Goal: Answer question/provide support: Share knowledge or assist other users

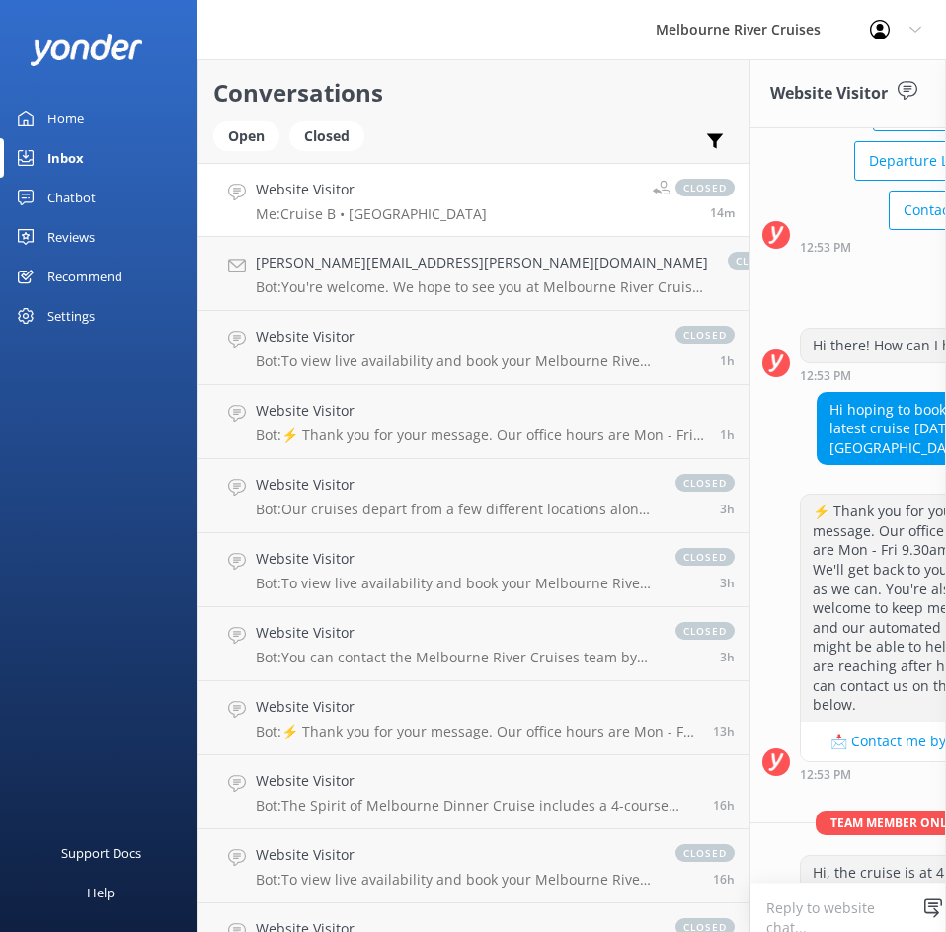
scroll to position [319, 0]
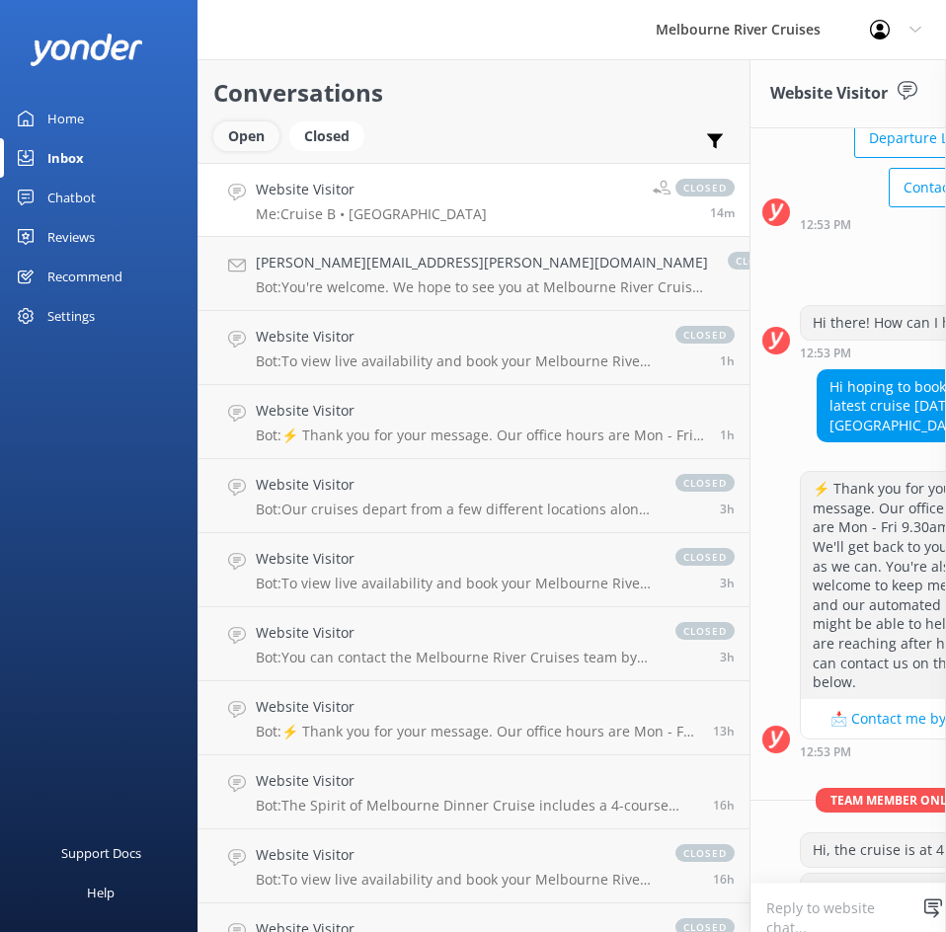
click at [257, 141] on div "Open" at bounding box center [246, 136] width 66 height 30
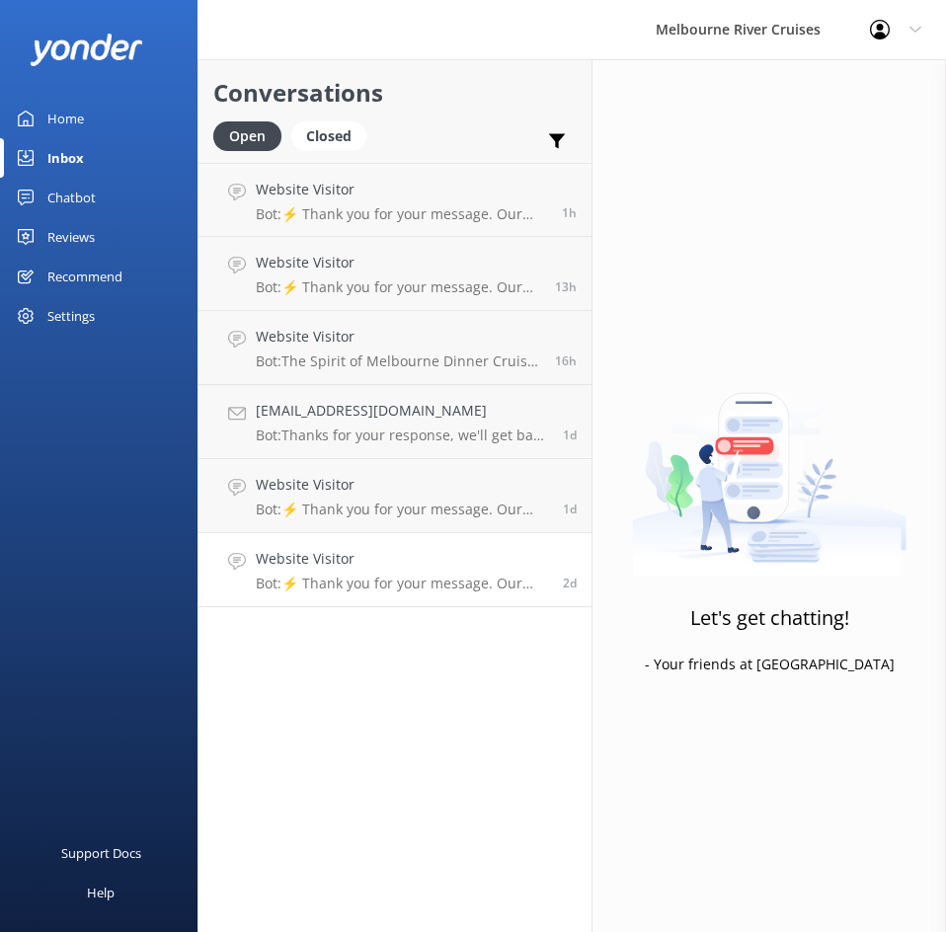
click at [407, 573] on div "Website Visitor Bot: ⚡ Thank you for your message. Our office hours are Mon - F…" at bounding box center [402, 569] width 292 height 43
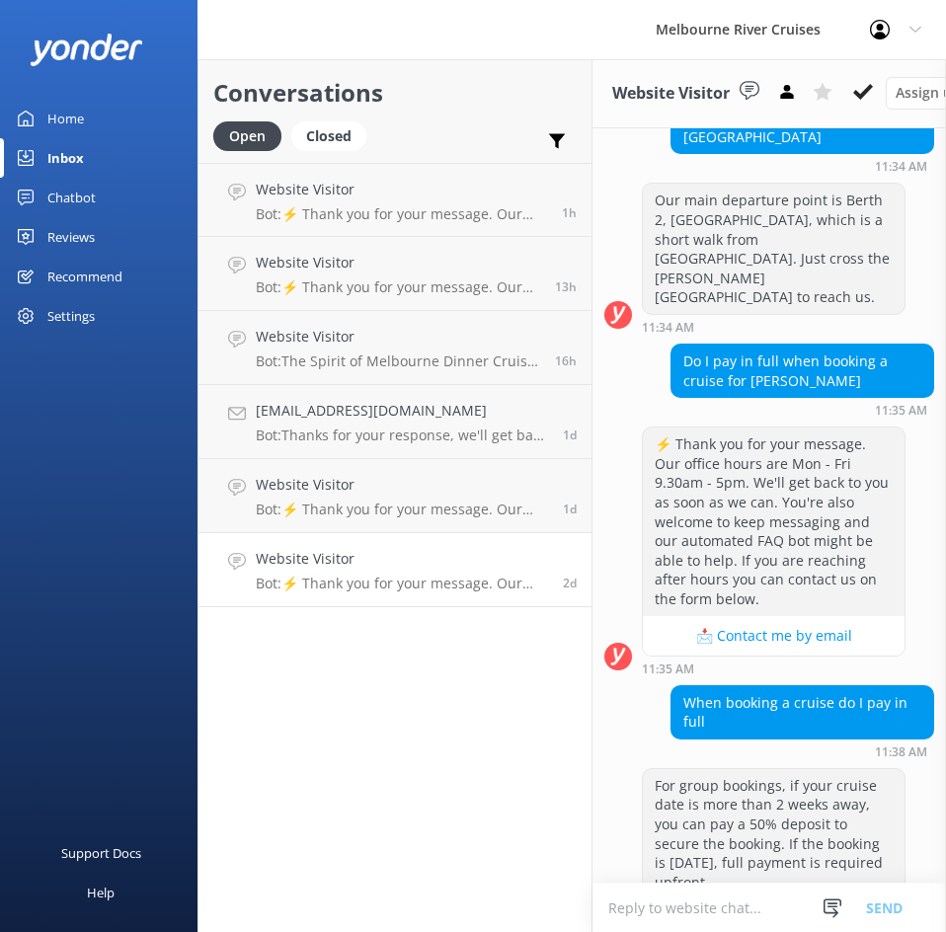
scroll to position [1588, 0]
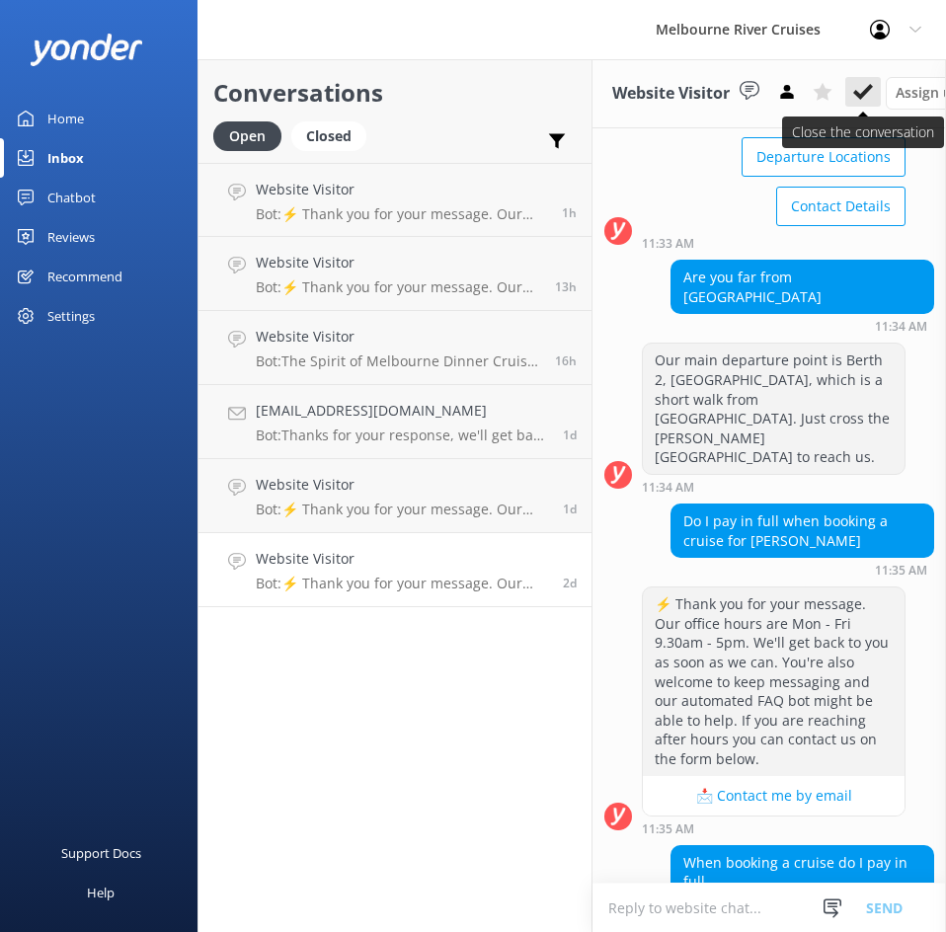
click at [876, 104] on button at bounding box center [863, 92] width 36 height 30
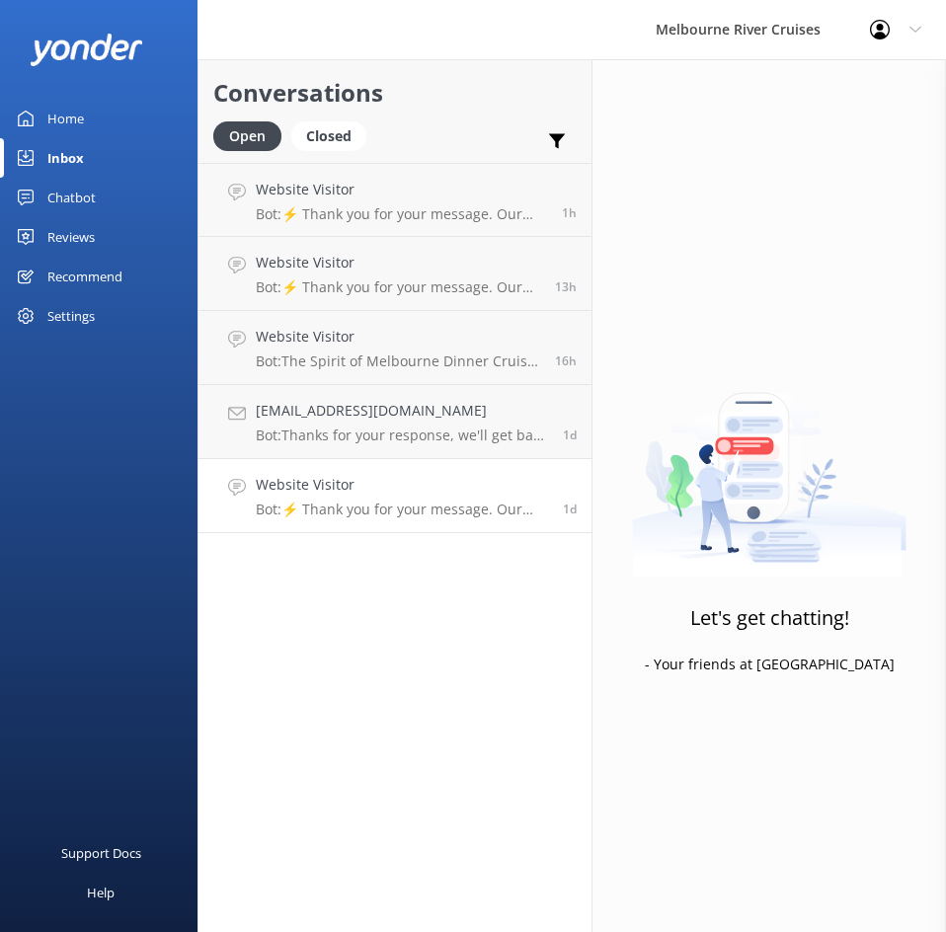
click at [410, 481] on h4 "Website Visitor" at bounding box center [402, 485] width 292 height 22
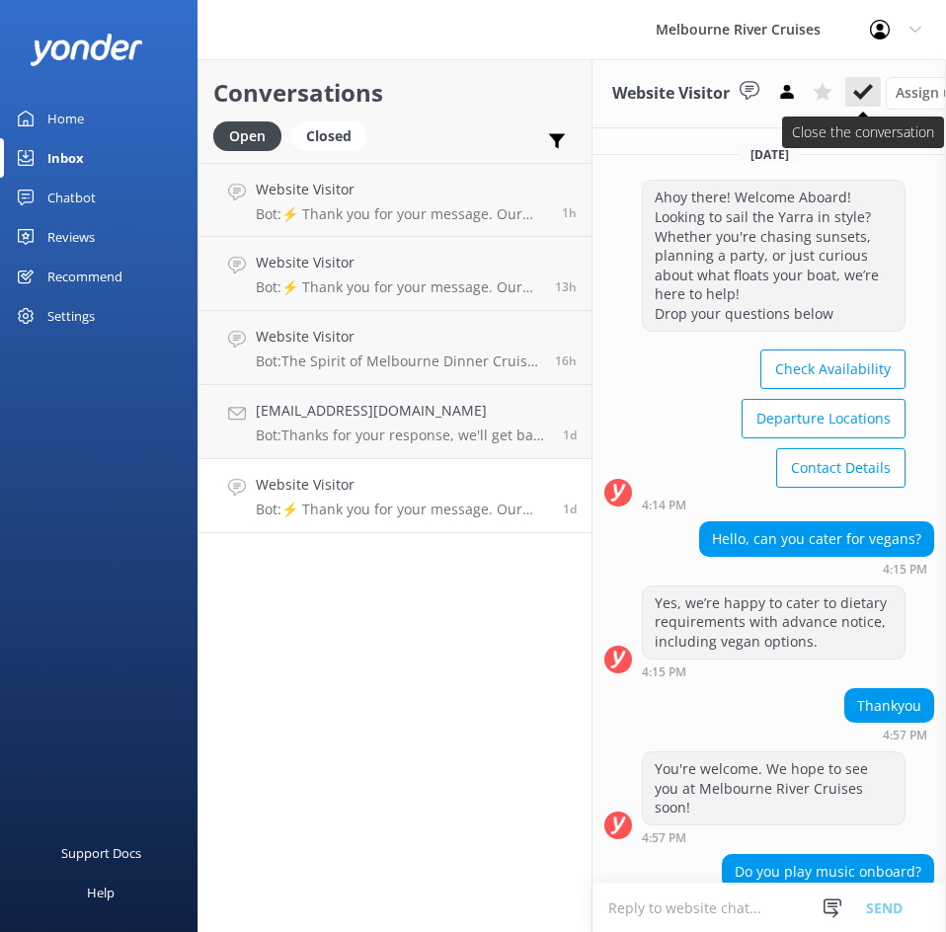
click at [873, 95] on icon at bounding box center [863, 92] width 20 height 20
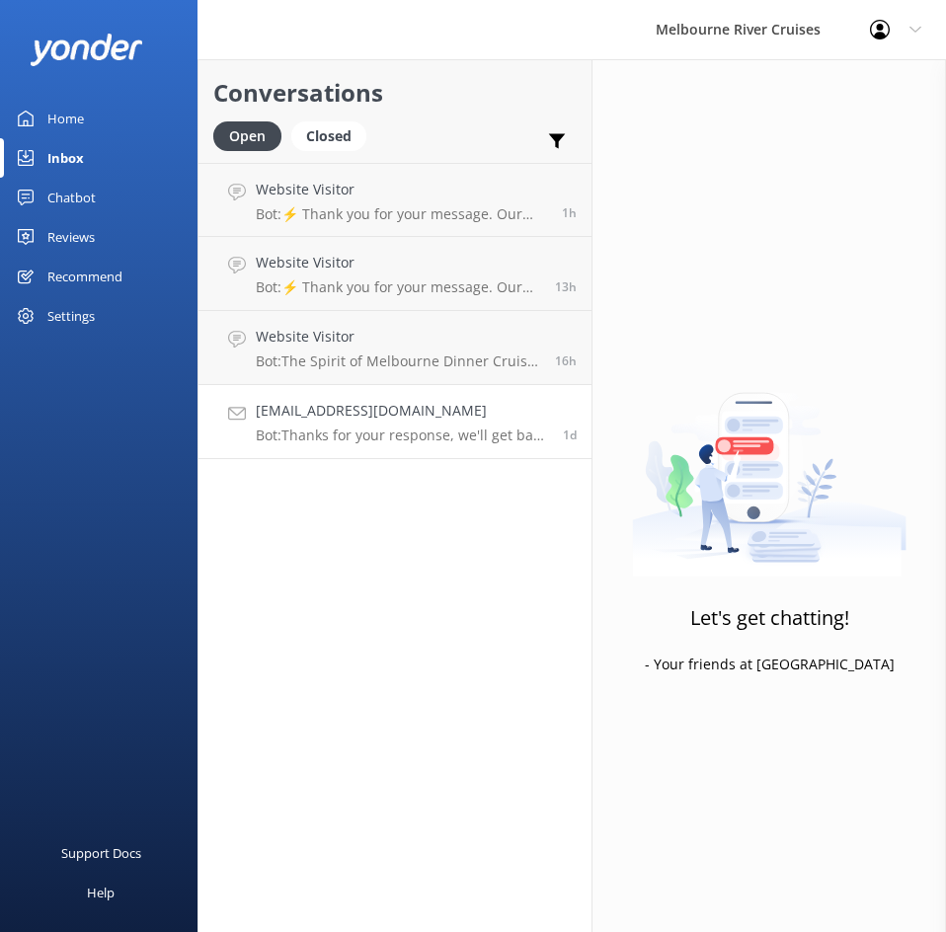
click at [348, 409] on h4 "[EMAIL_ADDRESS][DOMAIN_NAME]" at bounding box center [402, 411] width 292 height 22
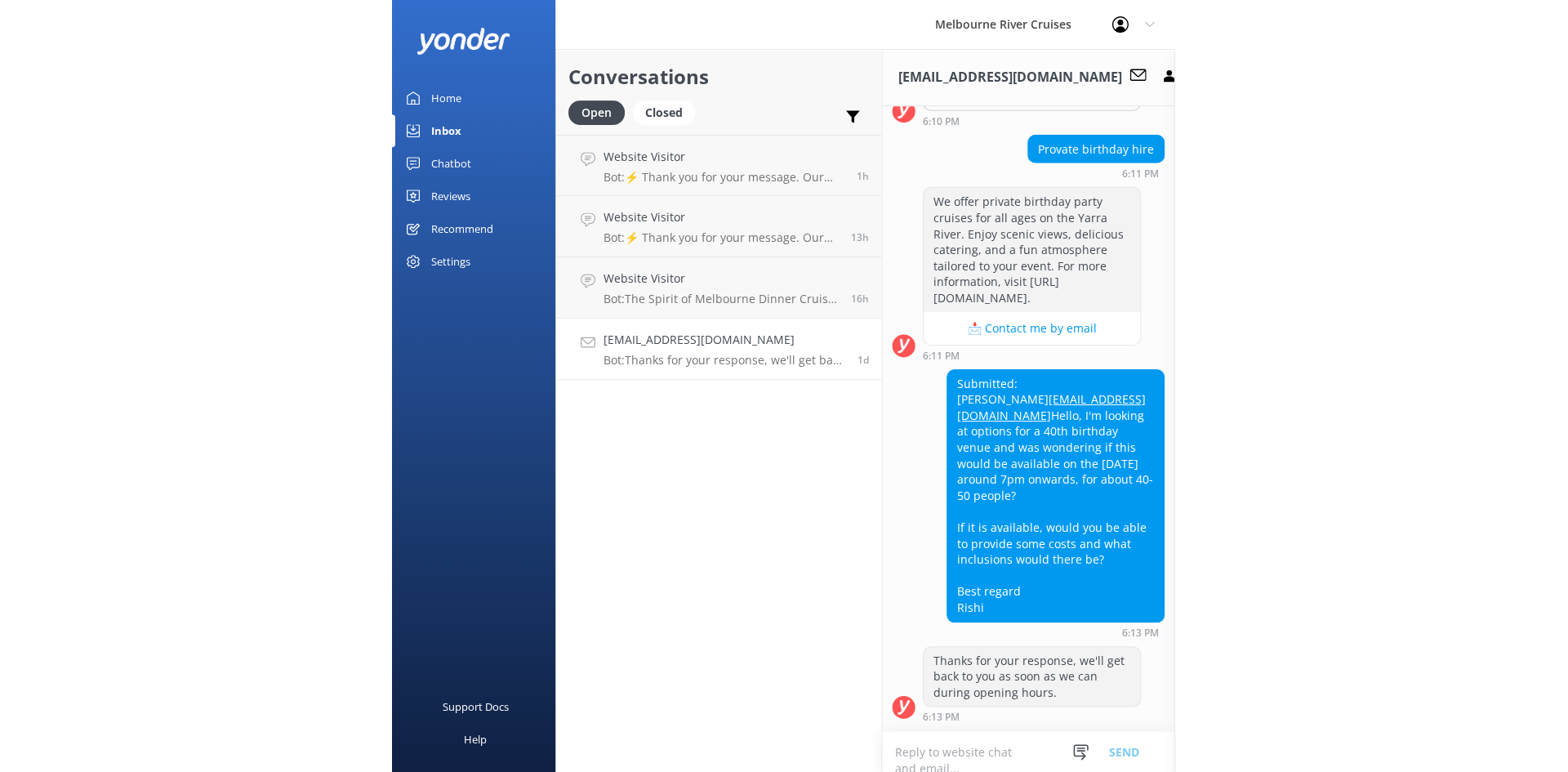
scroll to position [611, 0]
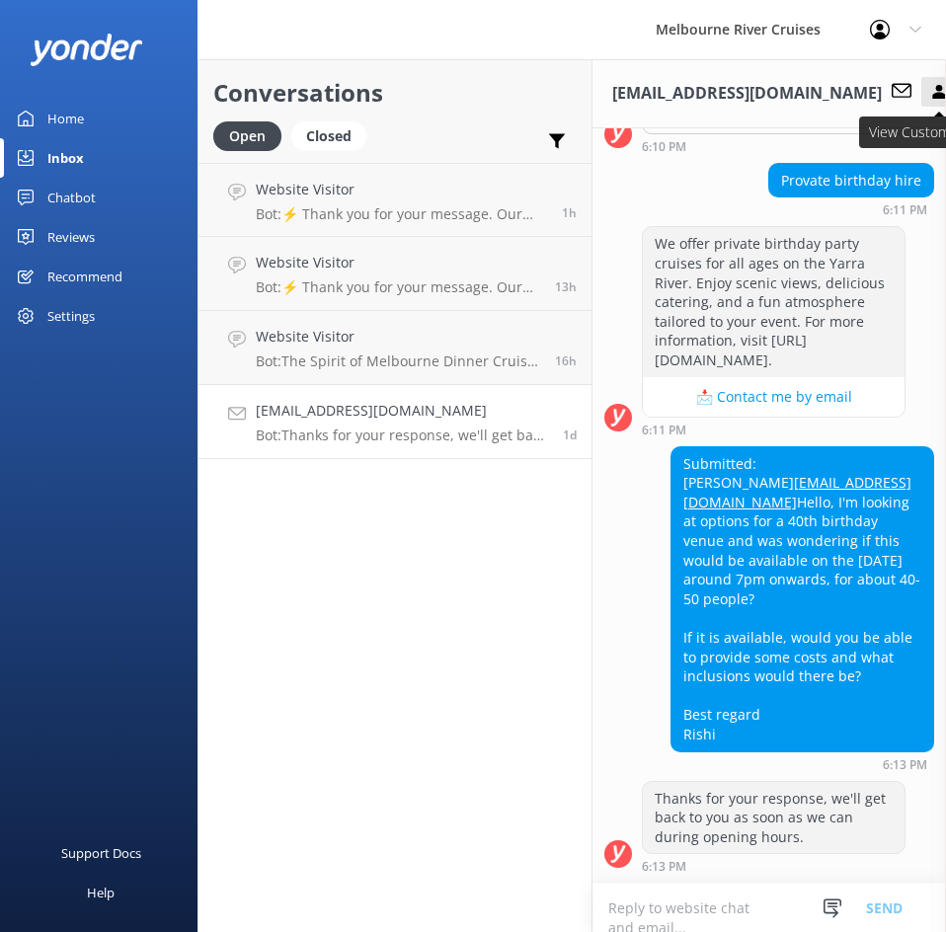
click at [929, 102] on icon at bounding box center [939, 92] width 20 height 20
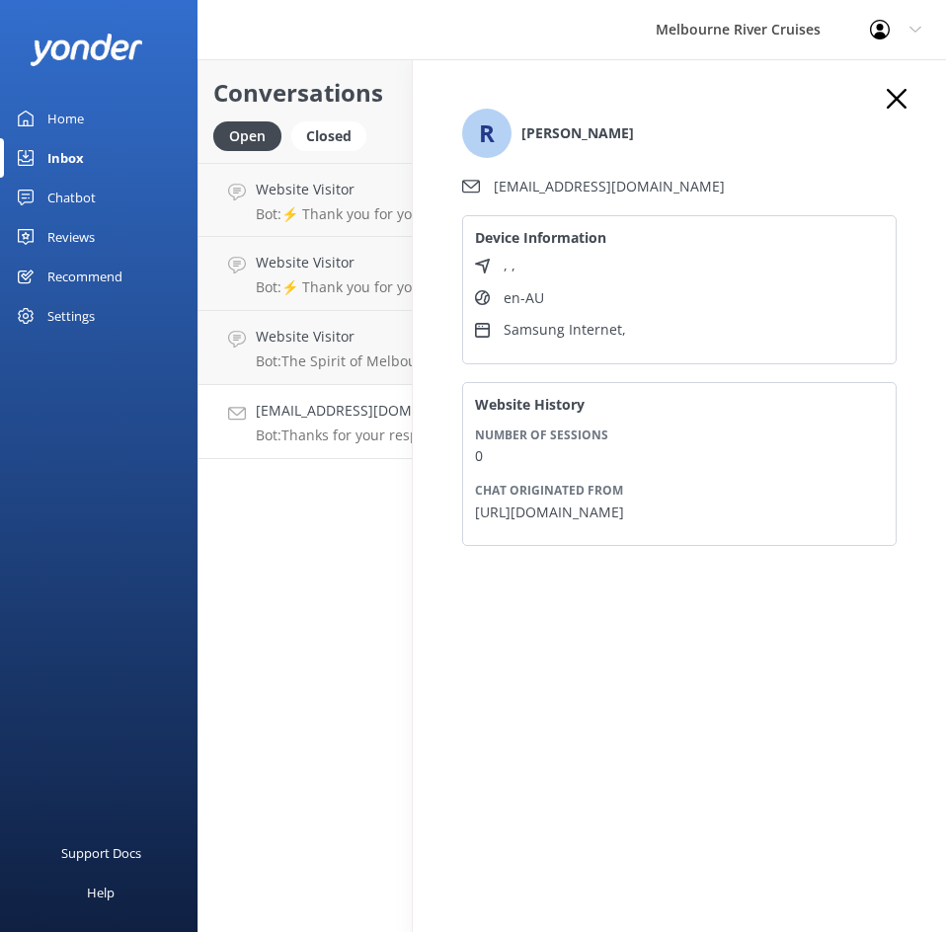
click at [909, 102] on div "R [PERSON_NAME] [EMAIL_ADDRESS][DOMAIN_NAME] Device Information , , en-AU Samsu…" at bounding box center [679, 336] width 474 height 495
click at [905, 102] on icon "button" at bounding box center [896, 99] width 20 height 20
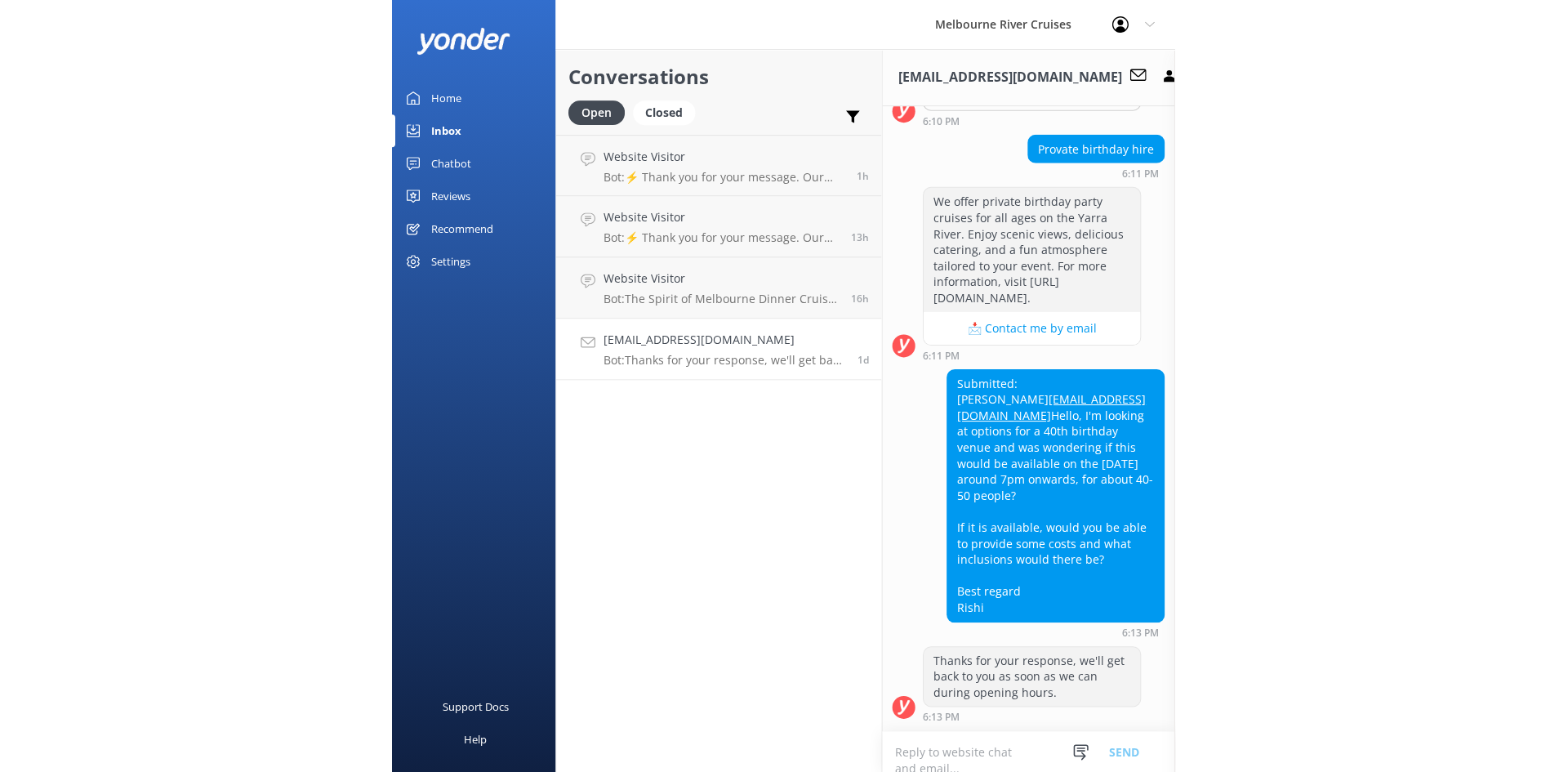
scroll to position [164, 0]
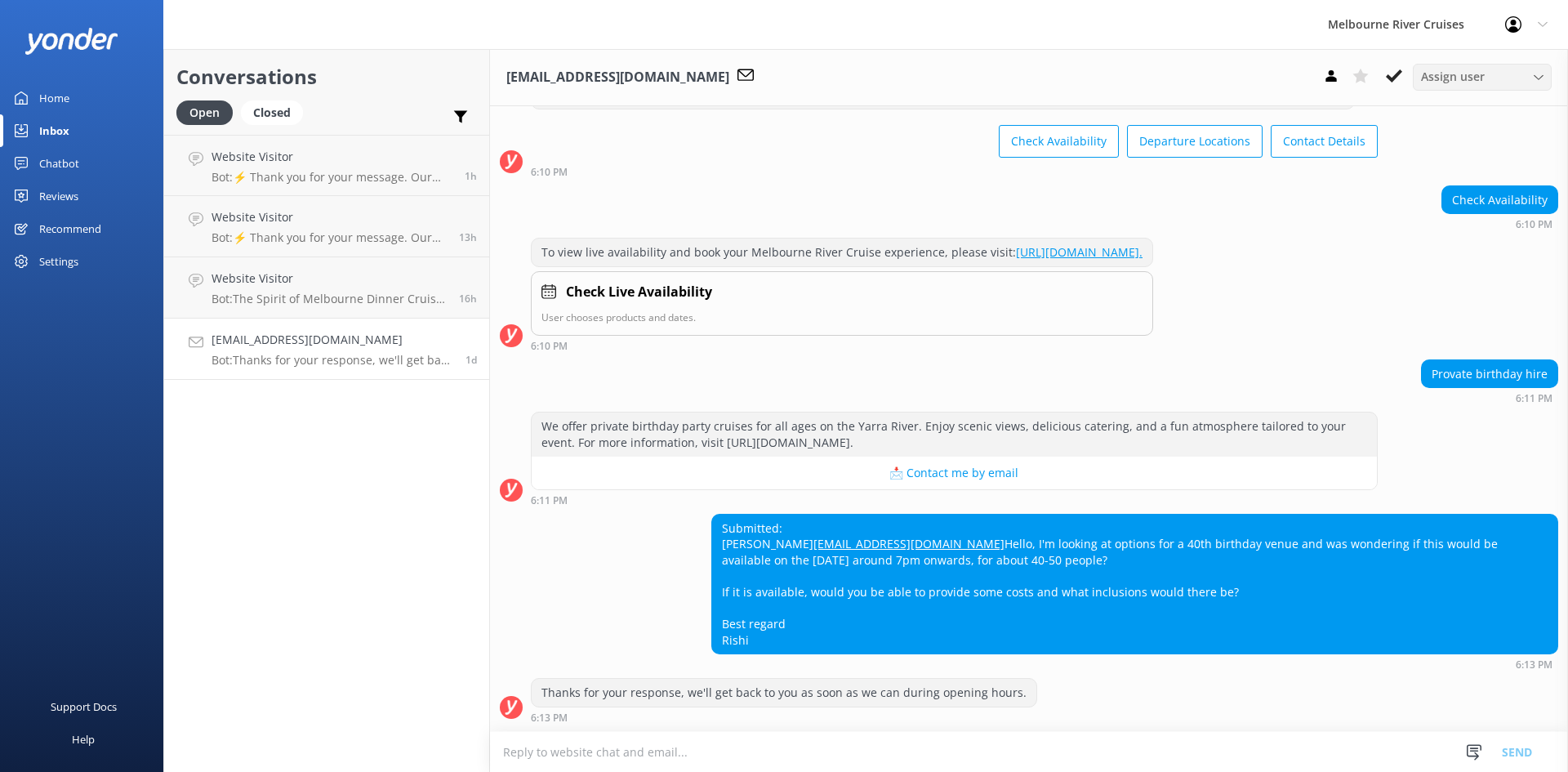
click at [782, 72] on div "Assign user" at bounding box center [1483, 77] width 131 height 18
click at [782, 236] on div "[PERSON_NAME]" at bounding box center [1461, 242] width 78 height 17
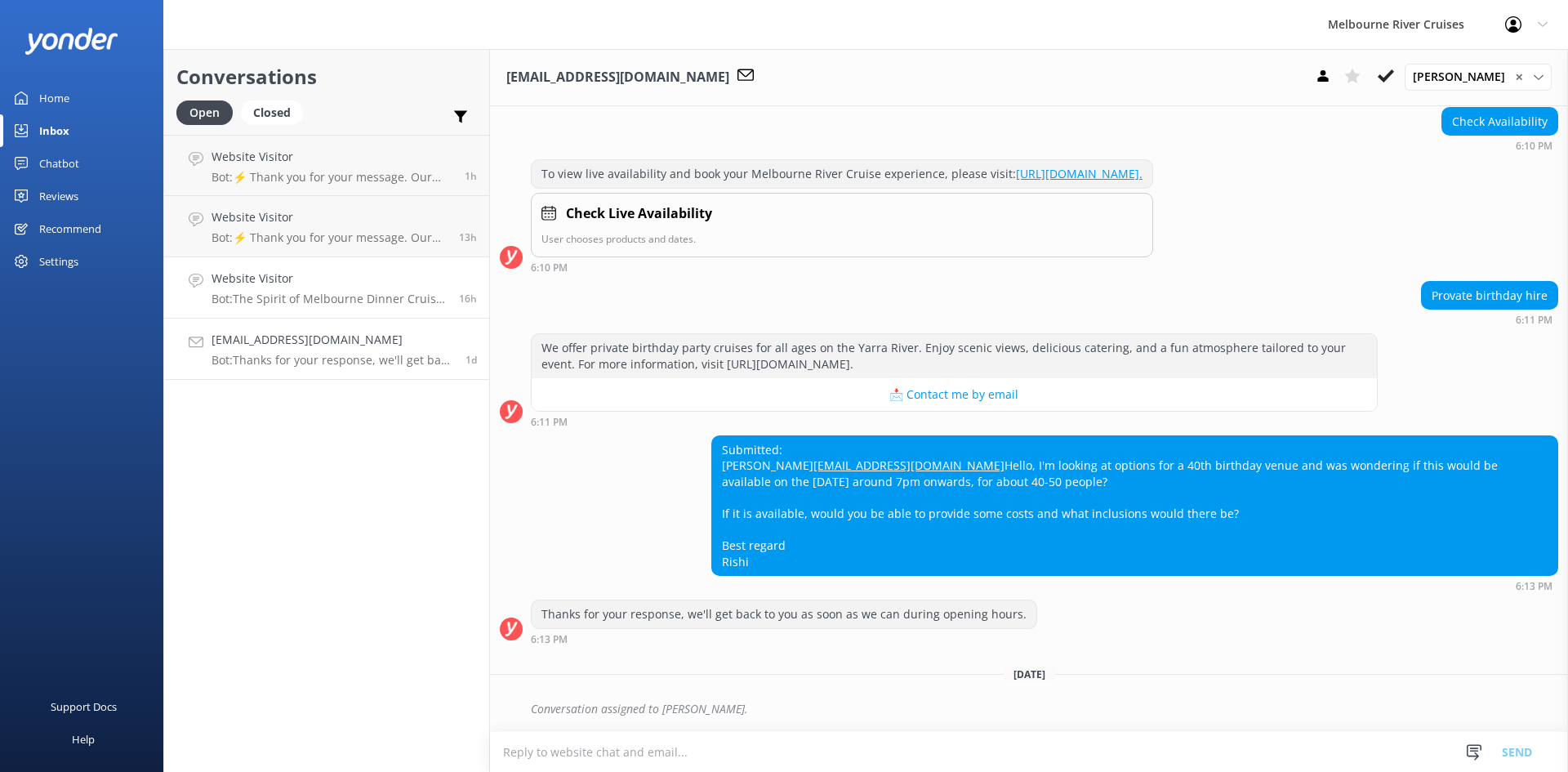
click at [320, 288] on div "Website Visitor Bot: The Spirit of Melbourne Dinner Cruise includes a 4-course …" at bounding box center [329, 287] width 235 height 36
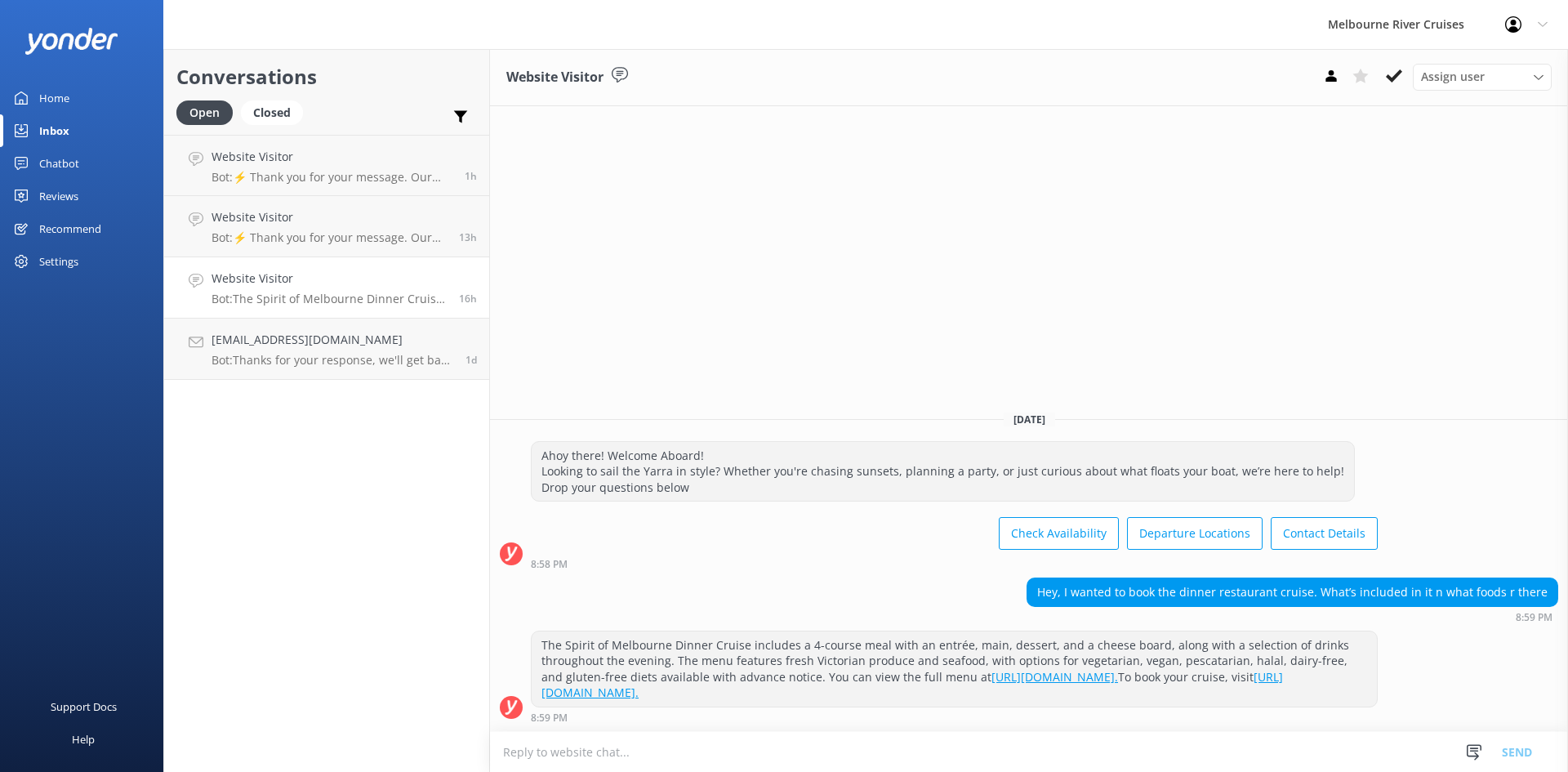
click at [782, 75] on icon at bounding box center [1394, 76] width 17 height 17
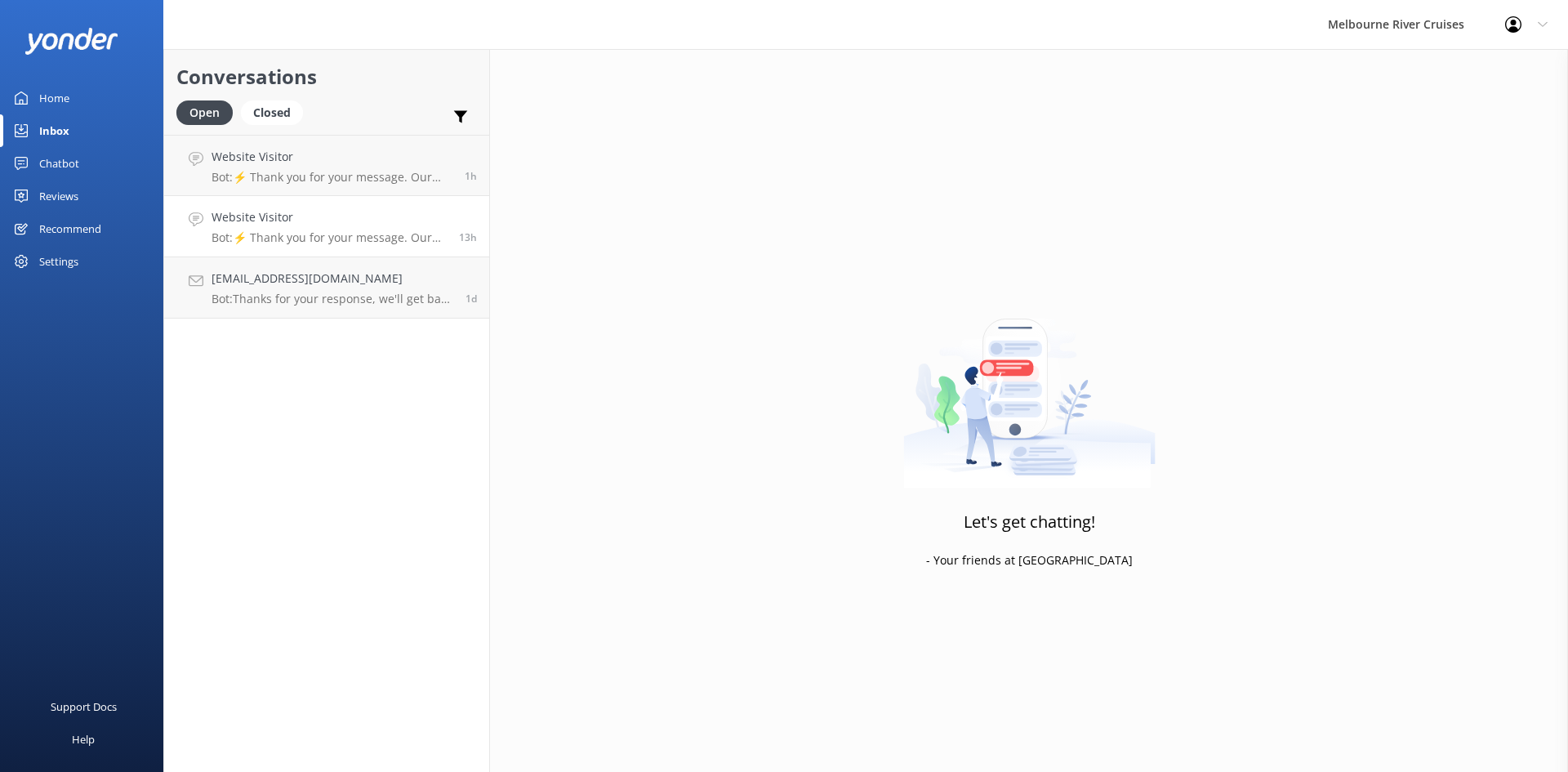
click at [383, 237] on p "Bot: ⚡ Thank you for your message. Our office hours are Mon - Fri 9.30am - 5pm.…" at bounding box center [329, 237] width 235 height 15
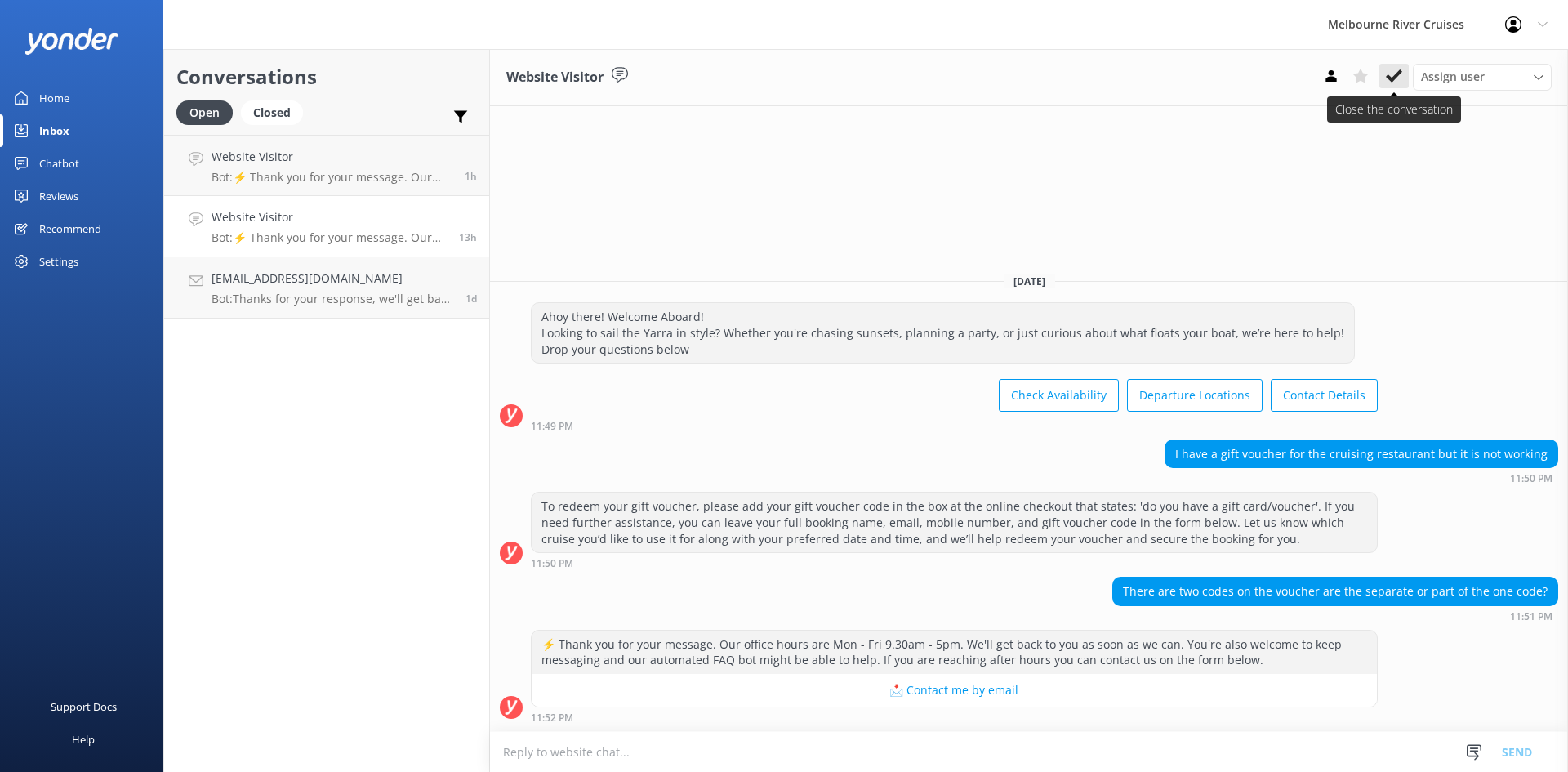
click at [782, 78] on icon at bounding box center [1394, 76] width 17 height 17
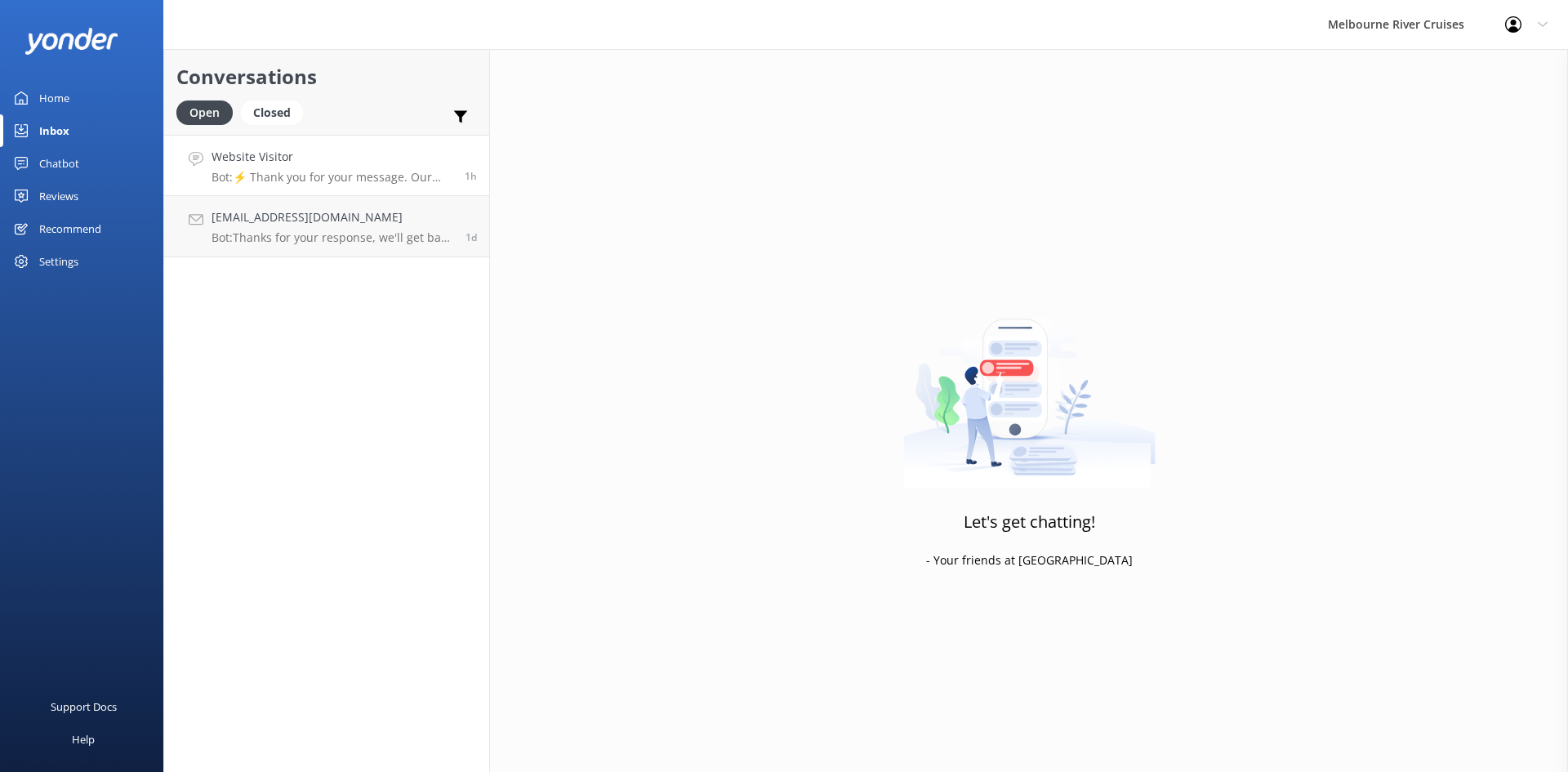
click at [332, 175] on p "Bot: ⚡ Thank you for your message. Our office hours are Mon - Fri 9.30am - 5pm.…" at bounding box center [332, 177] width 241 height 15
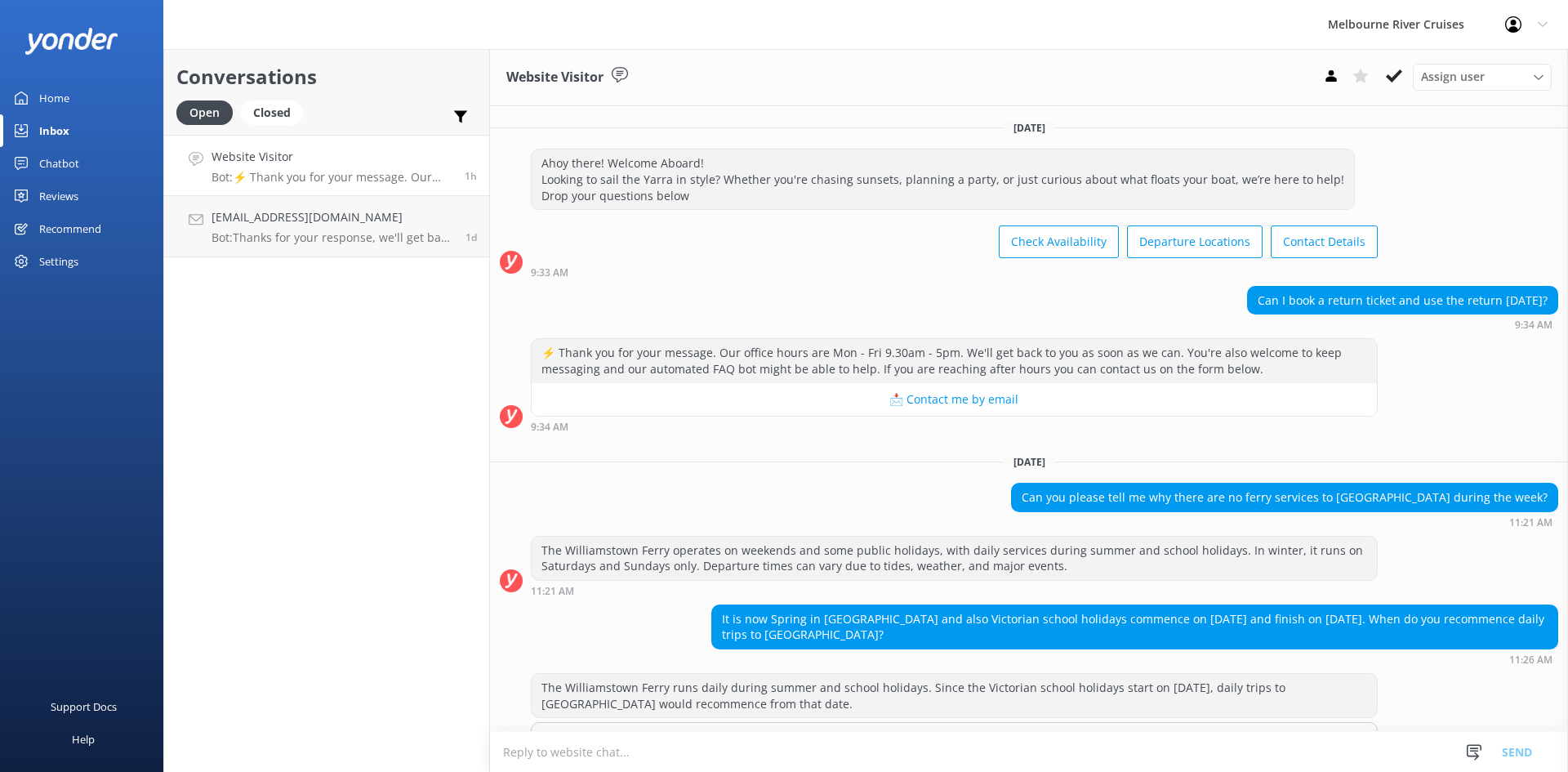
click at [782, 84] on icon at bounding box center [1394, 76] width 17 height 17
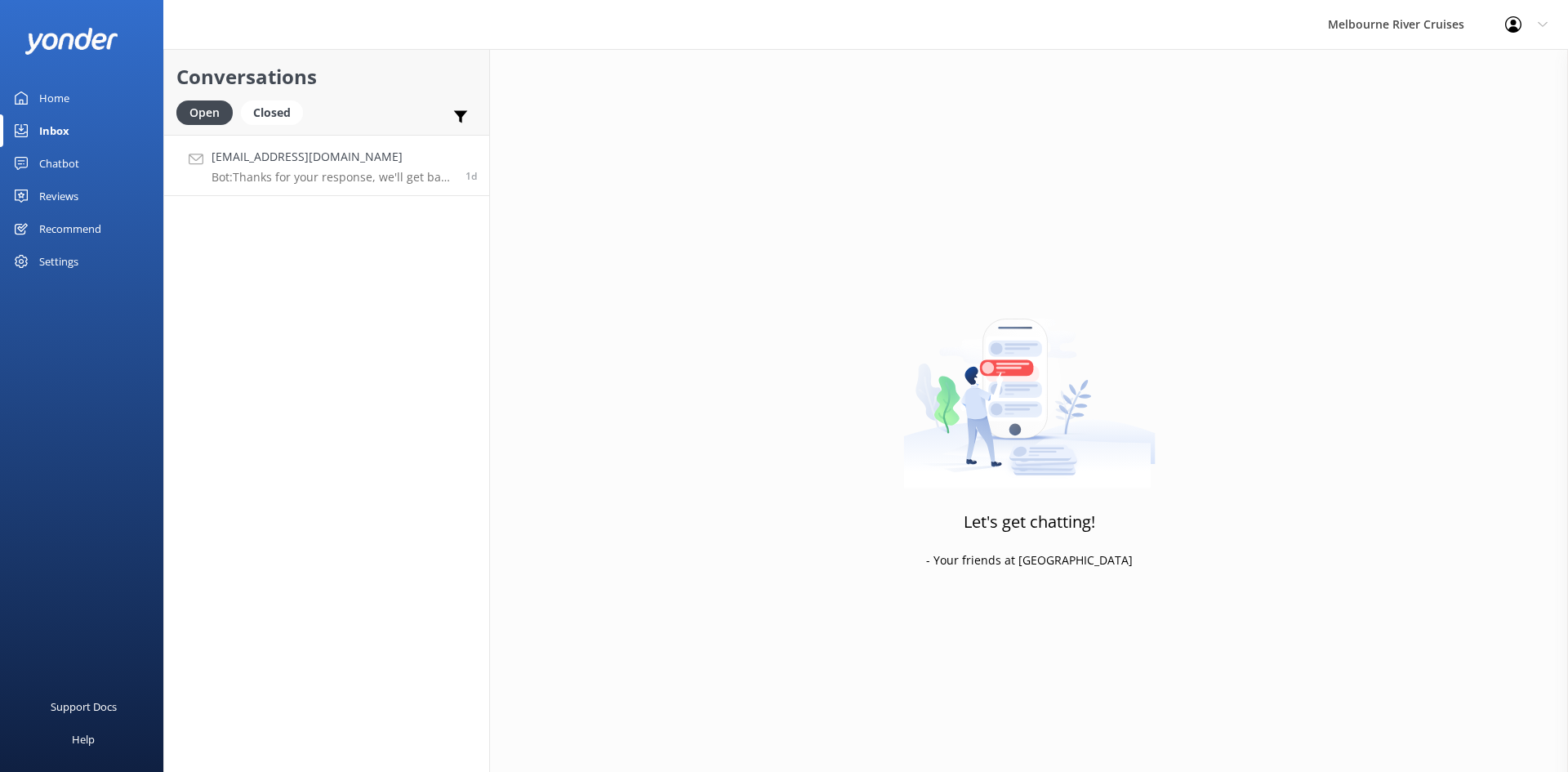
click at [356, 180] on p "Bot: Thanks for your response, we'll get back to you as soon as we can during o…" at bounding box center [333, 177] width 242 height 15
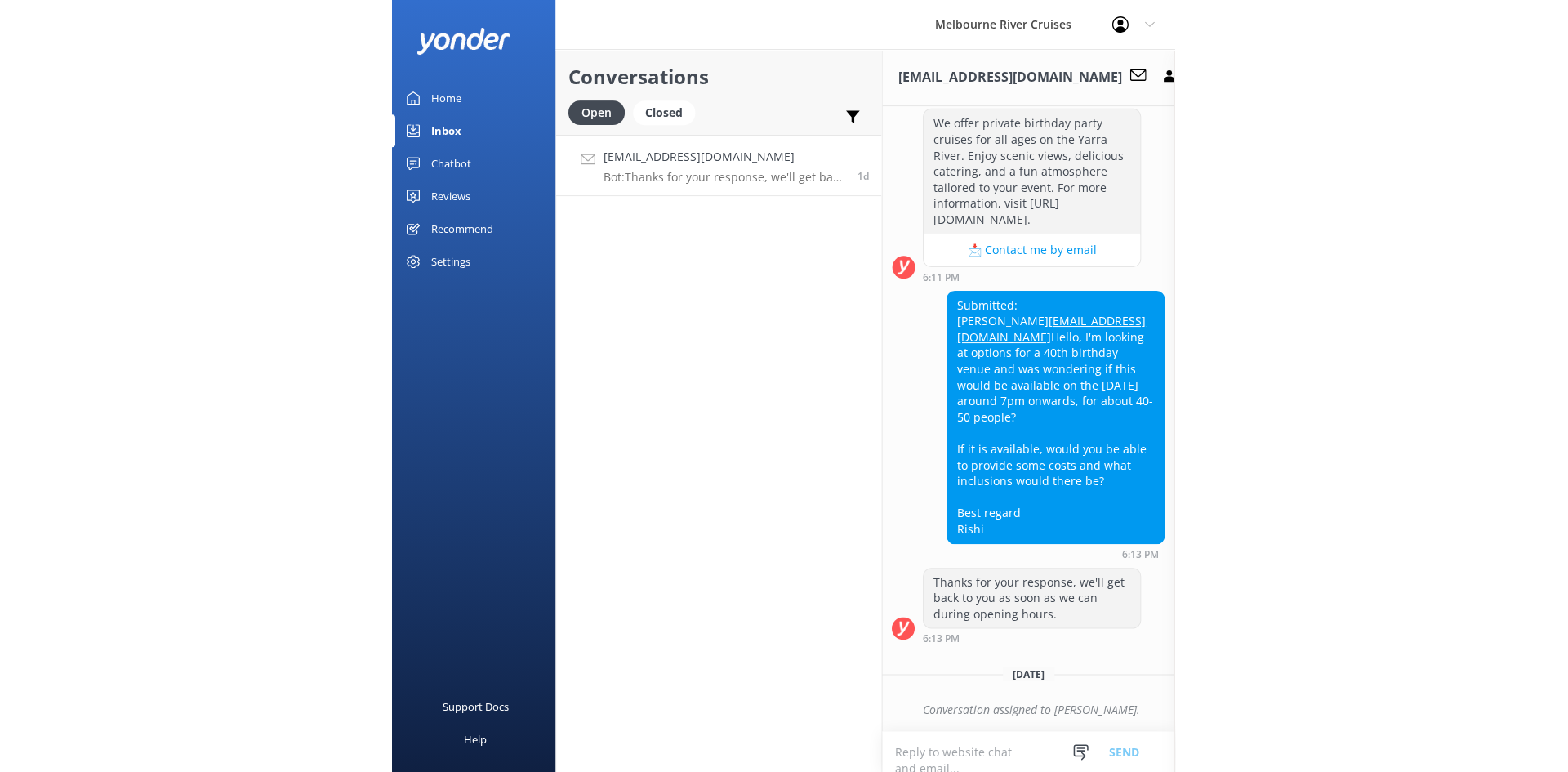
scroll to position [689, 0]
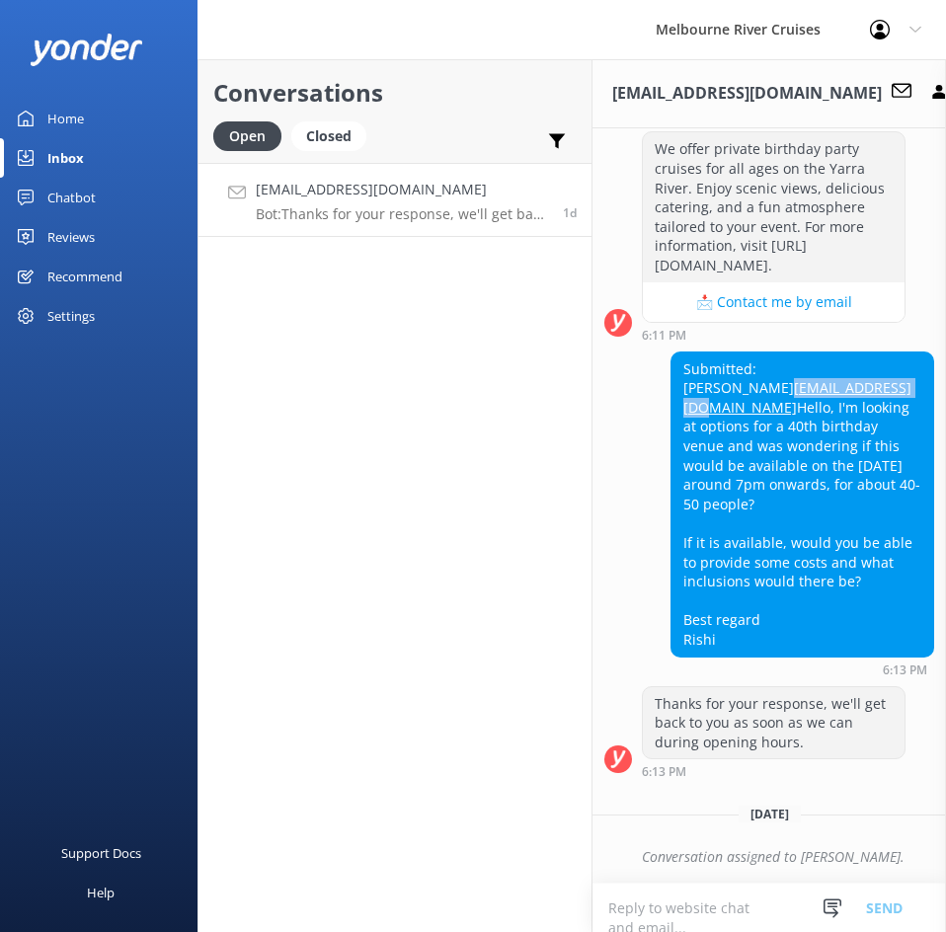
drag, startPoint x: 828, startPoint y: 354, endPoint x: 680, endPoint y: 344, distance: 148.4
click at [680, 352] on div "Submitted: [PERSON_NAME] [EMAIL_ADDRESS][DOMAIN_NAME] Hello, I'm looking at opt…" at bounding box center [802, 504] width 262 height 304
copy link "[EMAIL_ADDRESS][DOMAIN_NAME]"
click at [921, 90] on button at bounding box center [939, 92] width 36 height 30
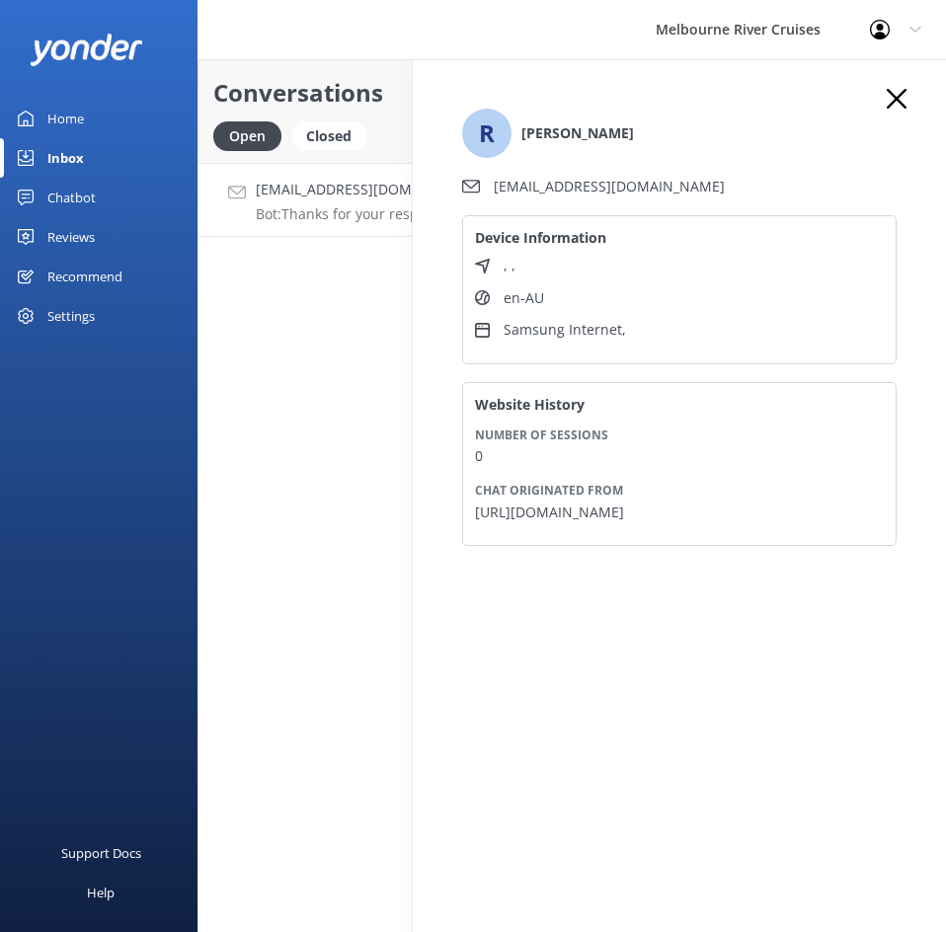
click at [897, 116] on div "R [PERSON_NAME] [EMAIL_ADDRESS][DOMAIN_NAME] Device Information , , en-AU Samsu…" at bounding box center [679, 336] width 474 height 495
click at [889, 84] on div "R [PERSON_NAME] [EMAIL_ADDRESS][DOMAIN_NAME] Device Information , , en-AU Samsu…" at bounding box center [679, 525] width 533 height 932
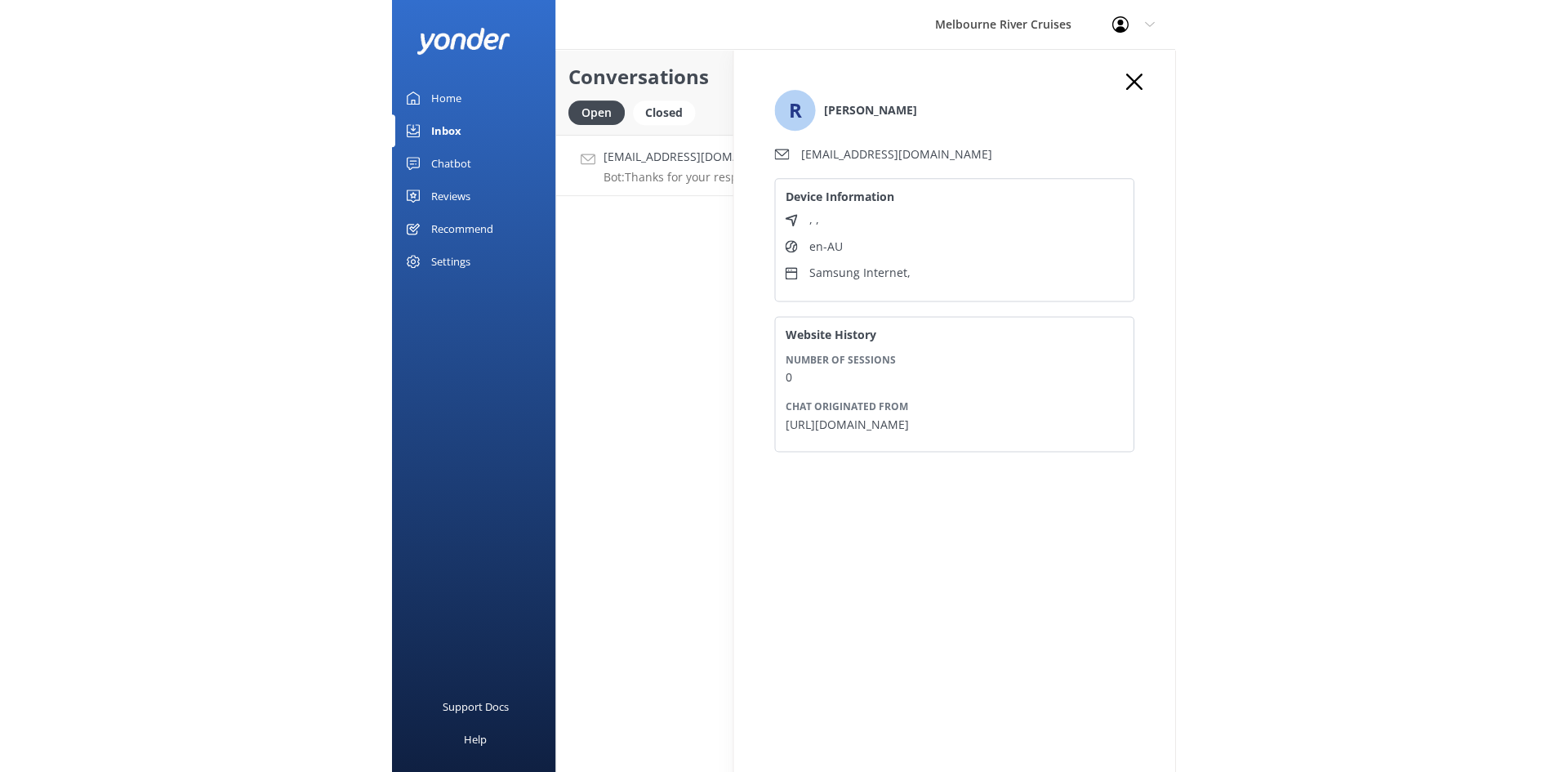
scroll to position [242, 0]
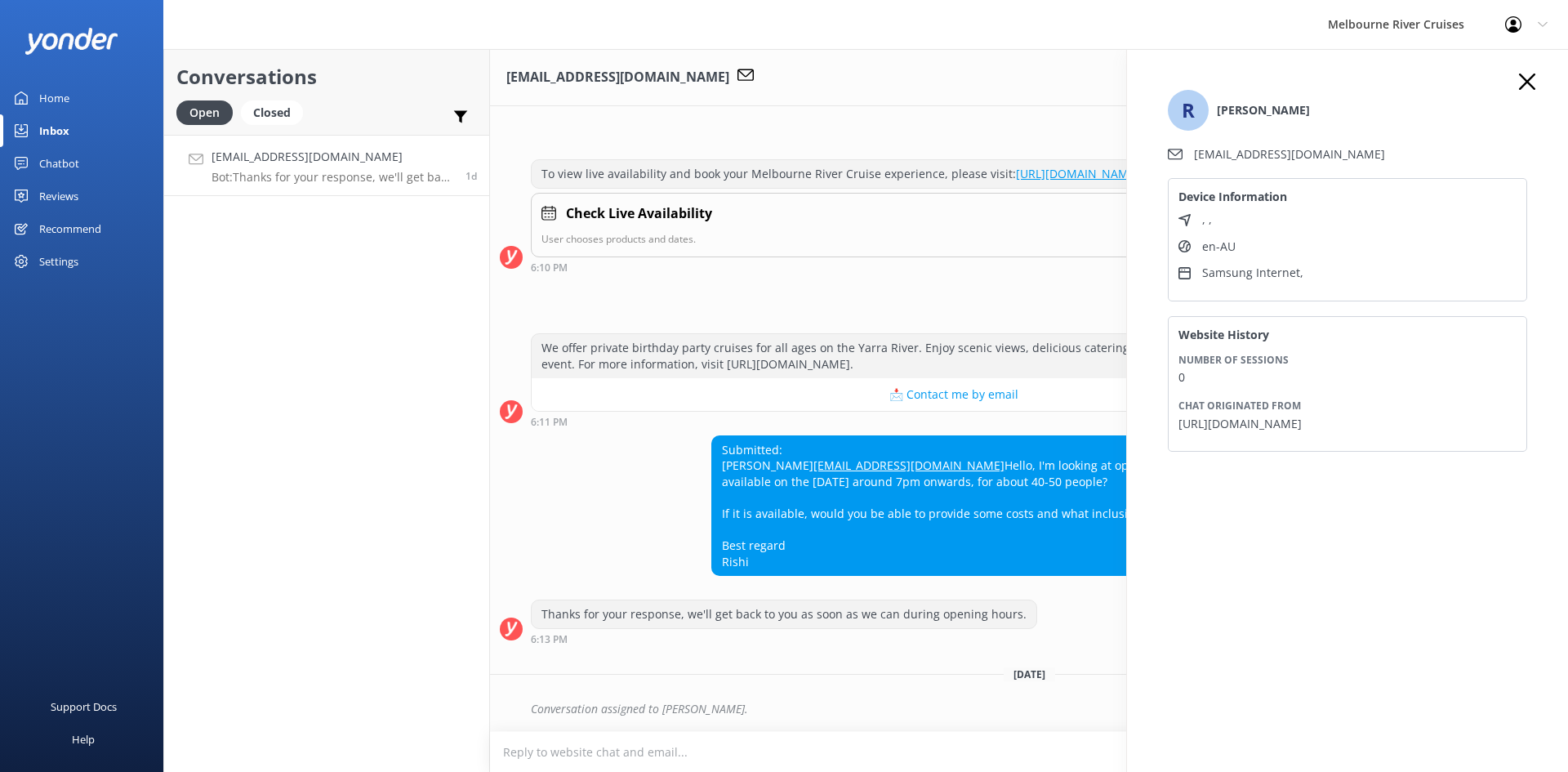
click at [782, 84] on icon "button" at bounding box center [1527, 82] width 17 height 17
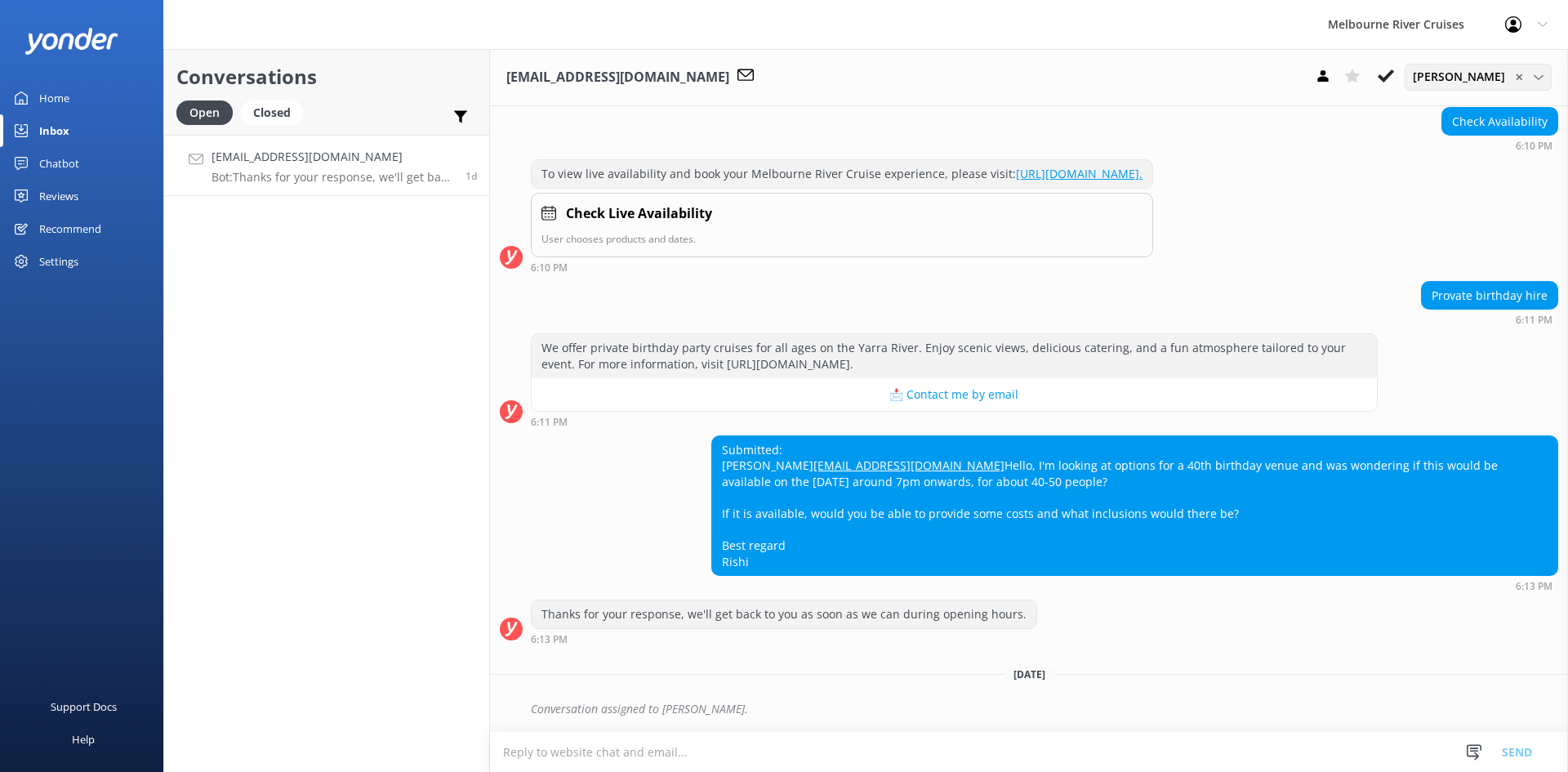
click at [782, 78] on span "[PERSON_NAME]" at bounding box center [1464, 77] width 102 height 18
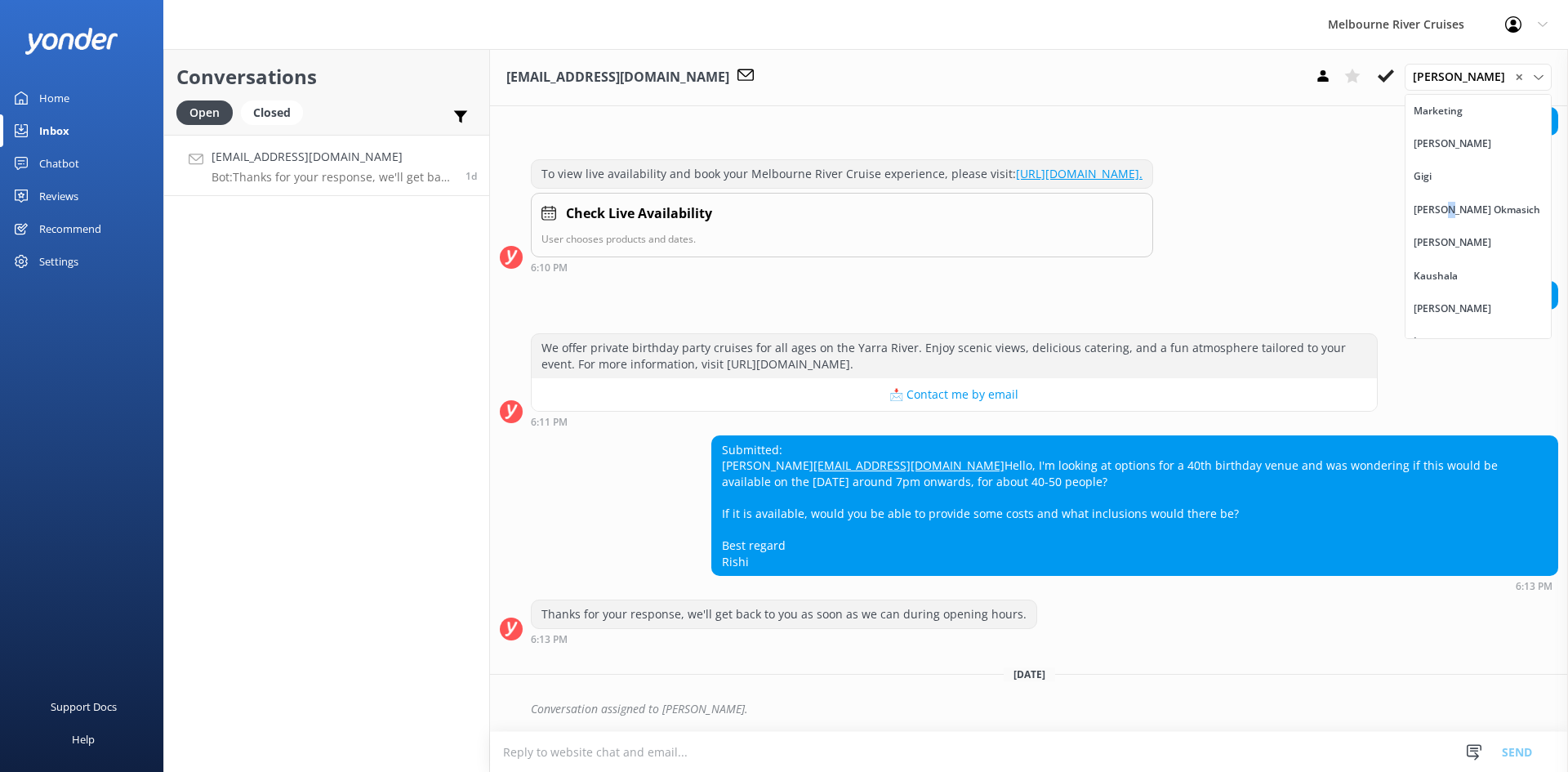
click at [782, 211] on div "[PERSON_NAME] Okmasich" at bounding box center [1477, 210] width 127 height 17
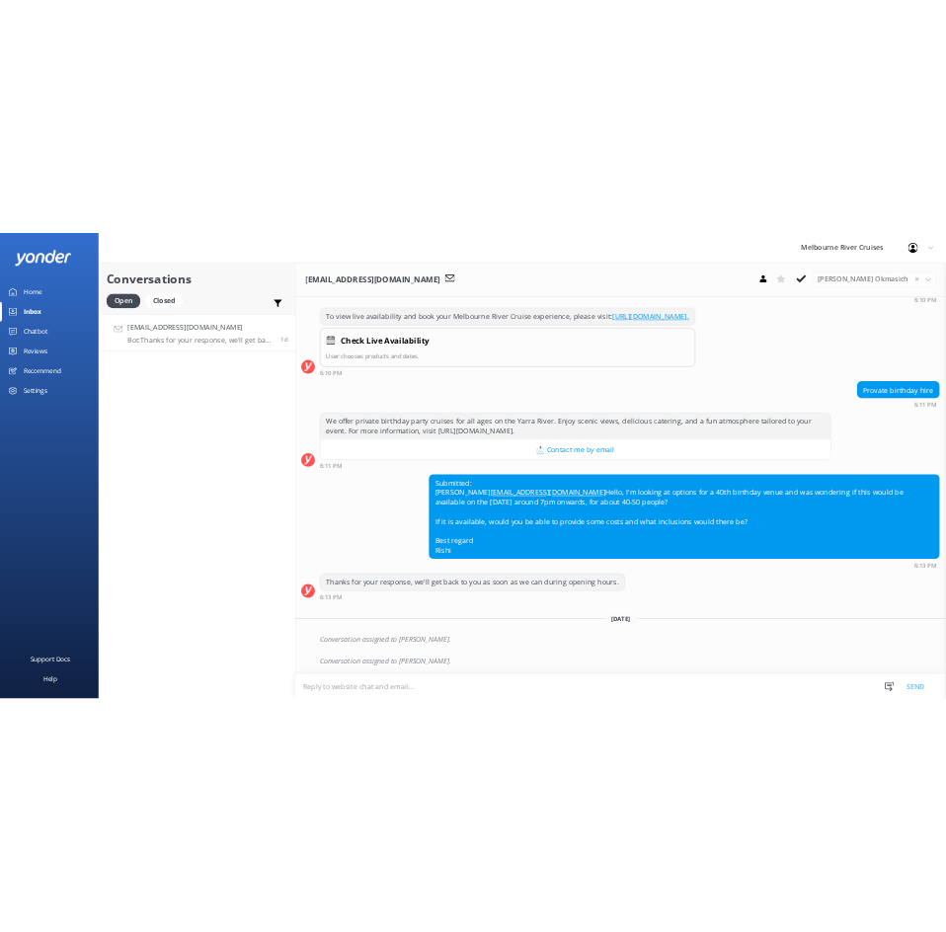
scroll to position [337, 0]
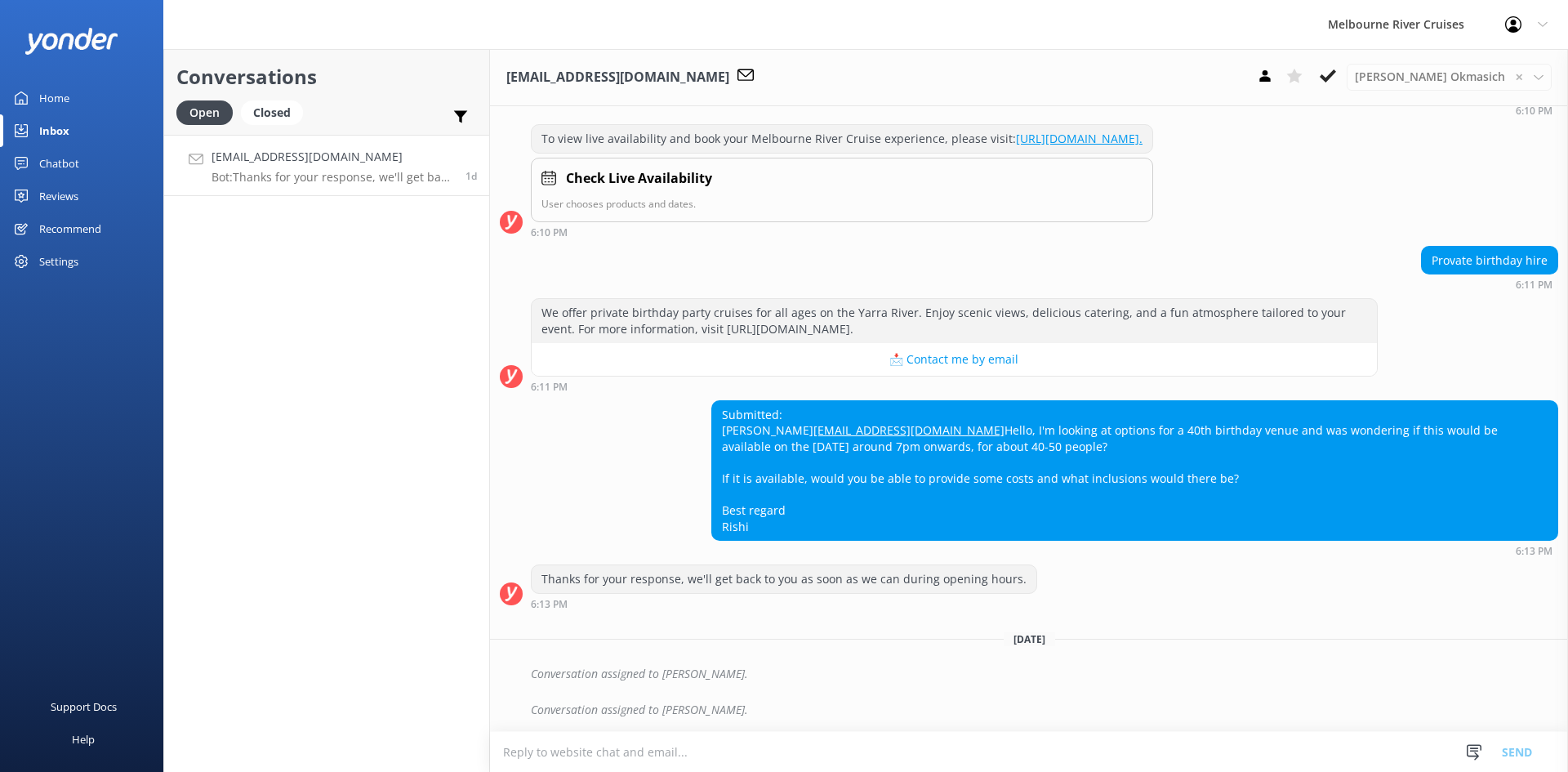
click at [782, 246] on div "Provate birthday hire 6:11 PM" at bounding box center [1029, 268] width 1078 height 45
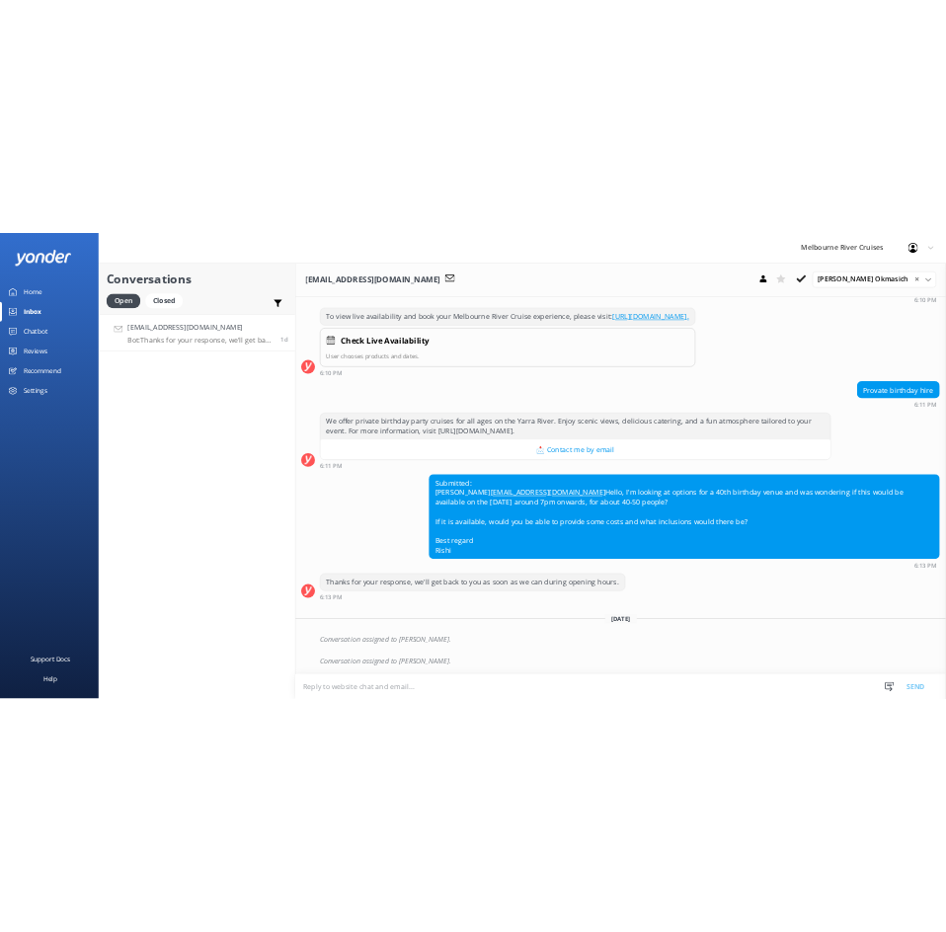
scroll to position [833, 0]
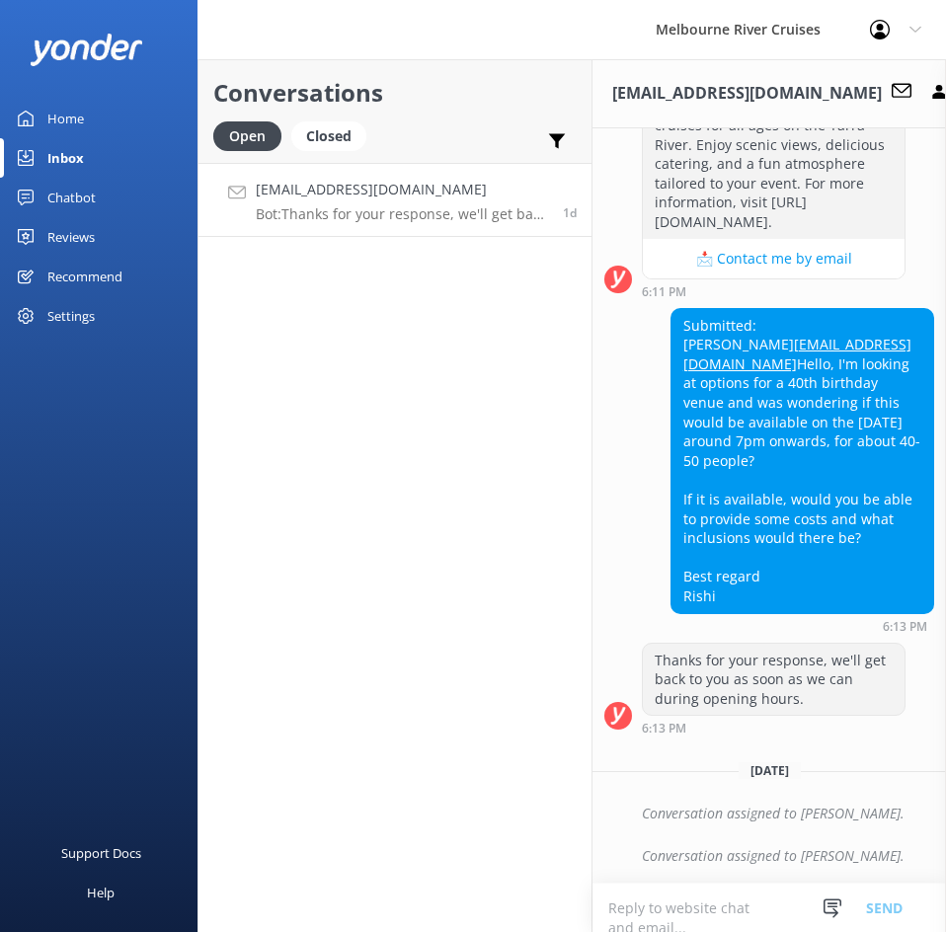
click at [577, 29] on div "Melbourne River Cruises Profile Settings Logout" at bounding box center [473, 29] width 946 height 59
